Goal: Task Accomplishment & Management: Use online tool/utility

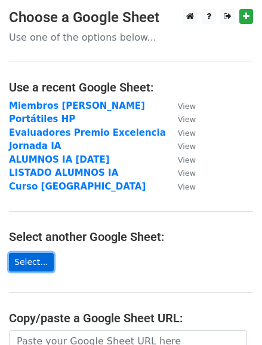
click at [27, 262] on link "Select..." at bounding box center [31, 262] width 45 height 19
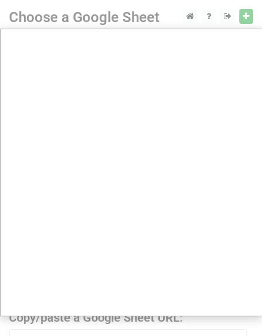
click at [248, 18] on div at bounding box center [131, 277] width 262 height 554
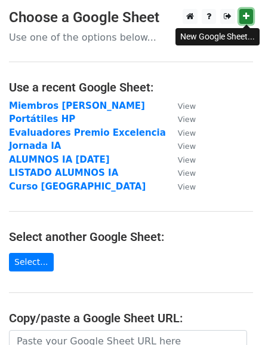
click at [248, 20] on icon at bounding box center [246, 16] width 7 height 8
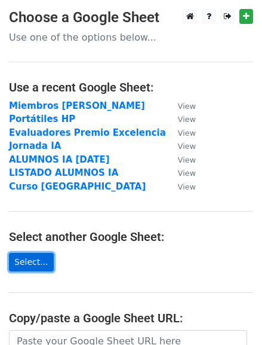
click at [16, 261] on link "Select..." at bounding box center [31, 262] width 45 height 19
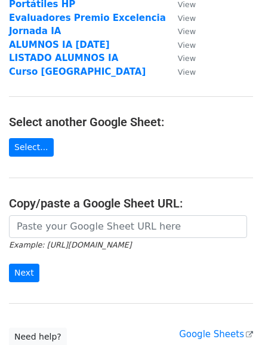
scroll to position [209, 0]
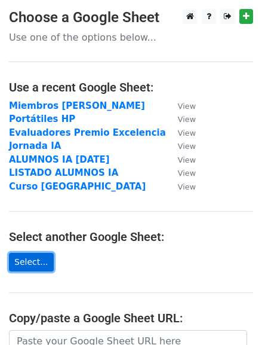
click at [23, 260] on link "Select..." at bounding box center [31, 262] width 45 height 19
click at [42, 254] on link "Select..." at bounding box center [31, 262] width 45 height 19
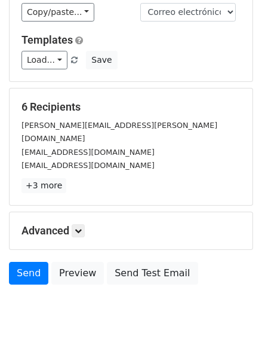
scroll to position [108, 0]
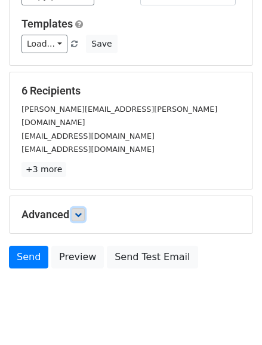
click at [82, 211] on icon at bounding box center [78, 214] width 7 height 7
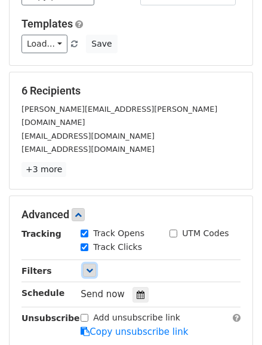
click at [89, 266] on icon at bounding box center [89, 269] width 7 height 7
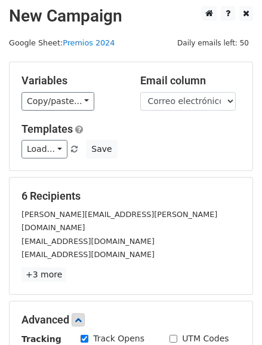
scroll to position [0, 0]
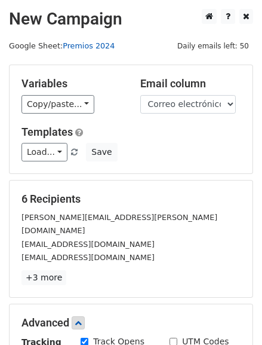
click at [87, 44] on link "Premios 2024" at bounding box center [89, 45] width 52 height 9
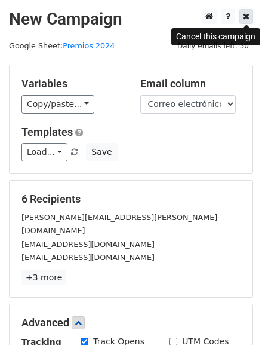
click at [245, 17] on icon at bounding box center [246, 16] width 7 height 8
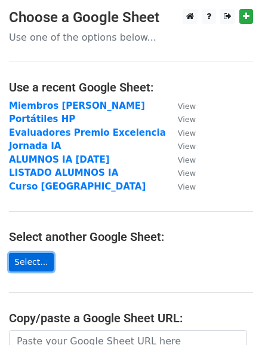
click at [27, 261] on link "Select..." at bounding box center [31, 262] width 45 height 19
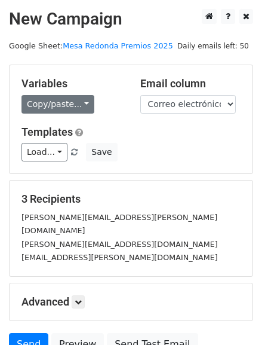
click at [32, 95] on div "Variables Copy/paste... {{Nombre}} {{Correo electrónico}} {{Apellidos}} {{Empre…" at bounding box center [72, 95] width 119 height 36
click at [34, 99] on link "Copy/paste..." at bounding box center [58, 104] width 73 height 19
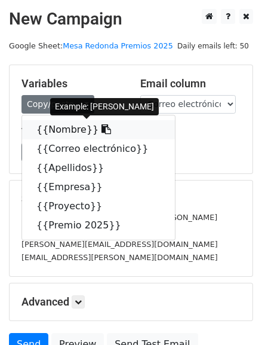
click at [53, 128] on link "{{Nombre}}" at bounding box center [98, 129] width 153 height 19
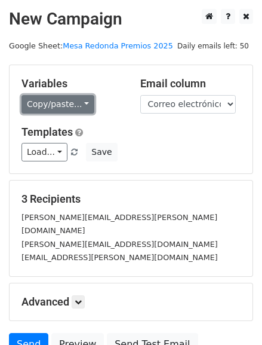
click at [75, 106] on link "Copy/paste..." at bounding box center [58, 104] width 73 height 19
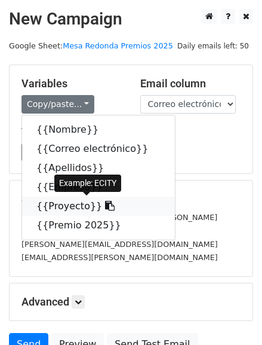
click at [67, 206] on link "{{Proyecto}}" at bounding box center [98, 206] width 153 height 19
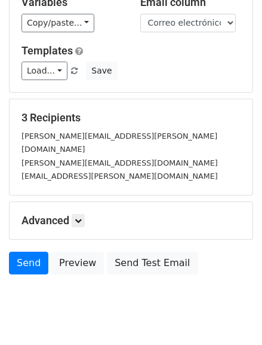
scroll to position [97, 0]
